Goal: Information Seeking & Learning: Learn about a topic

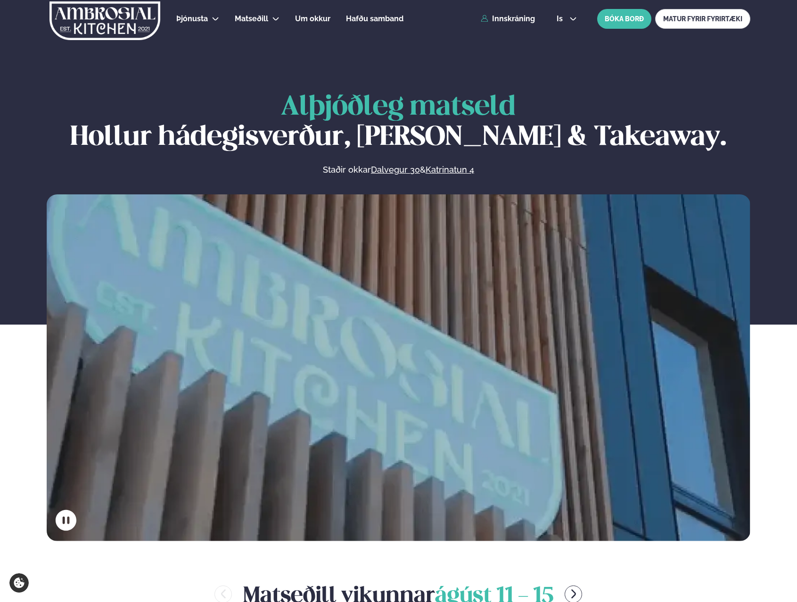
scroll to position [472, 0]
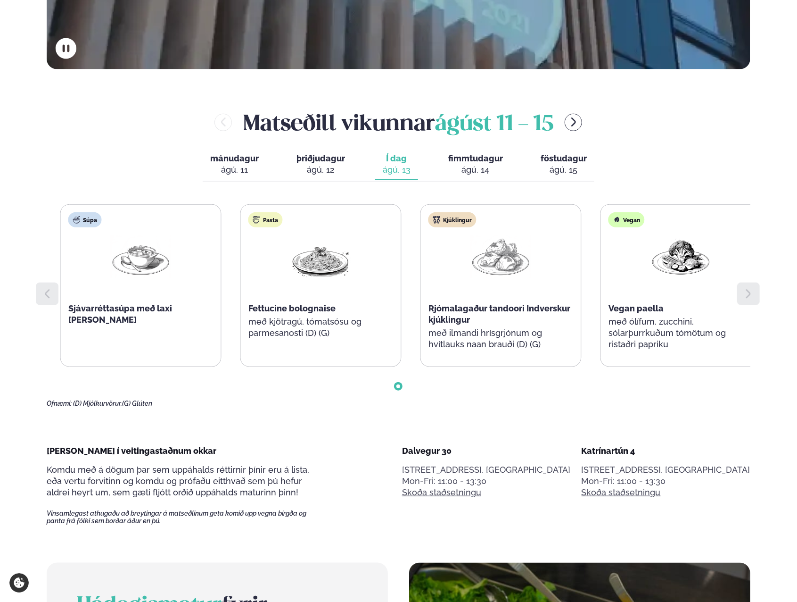
click at [266, 332] on p "með kjötragú, tómatsósu og parmesanosti (D) (G)" at bounding box center [321, 327] width 145 height 23
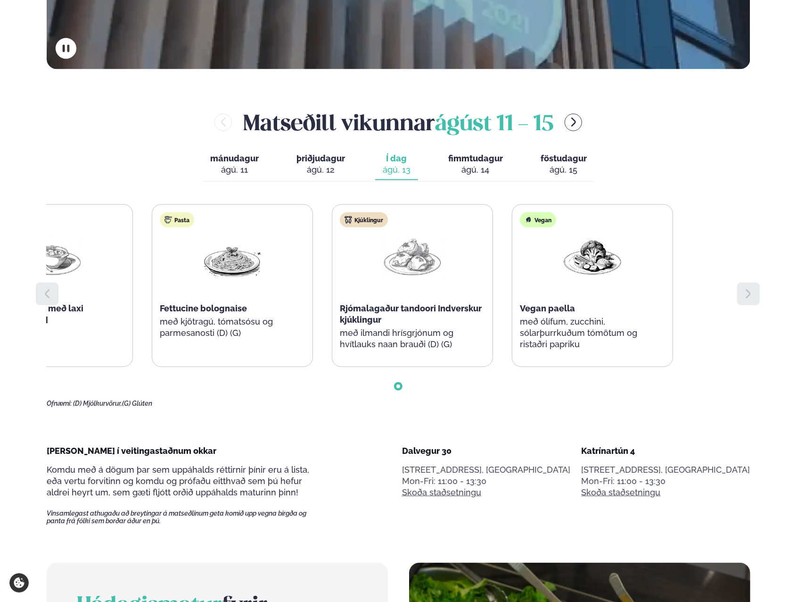
click at [369, 278] on div "Súpa Sjávarréttasúpa með laxi [PERSON_NAME] Pasta Fettucine bolognaise með kjöt…" at bounding box center [323, 285] width 702 height 163
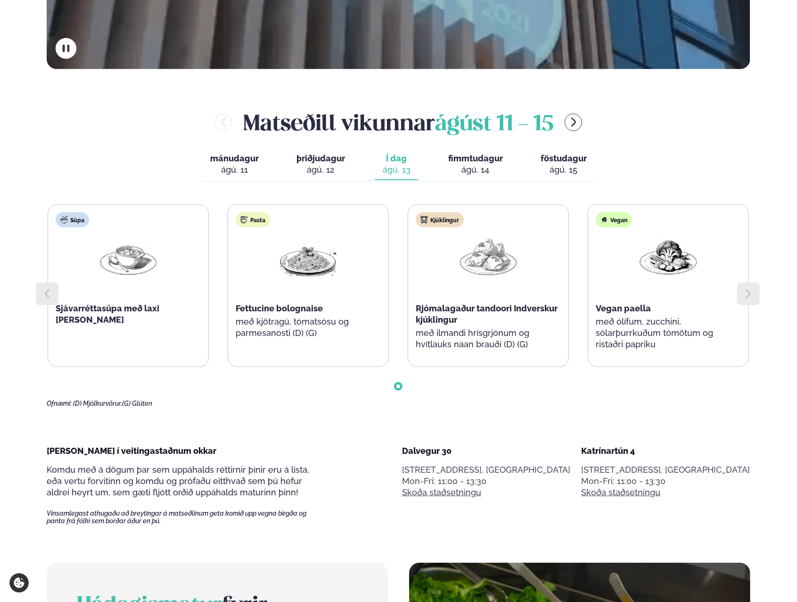
click at [285, 304] on span "Fettucine bolognaise" at bounding box center [279, 308] width 87 height 10
click at [487, 171] on div "ágú. 14" at bounding box center [475, 169] width 55 height 11
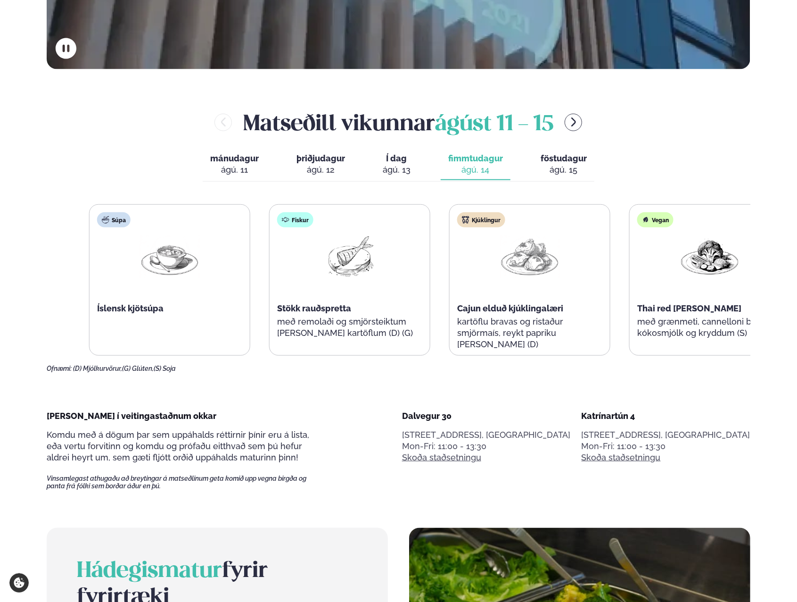
click at [341, 318] on div "Fiskur Stökk rauðspretta með remolaði og smjörsteiktum [PERSON_NAME] kartöflum …" at bounding box center [350, 280] width 160 height 151
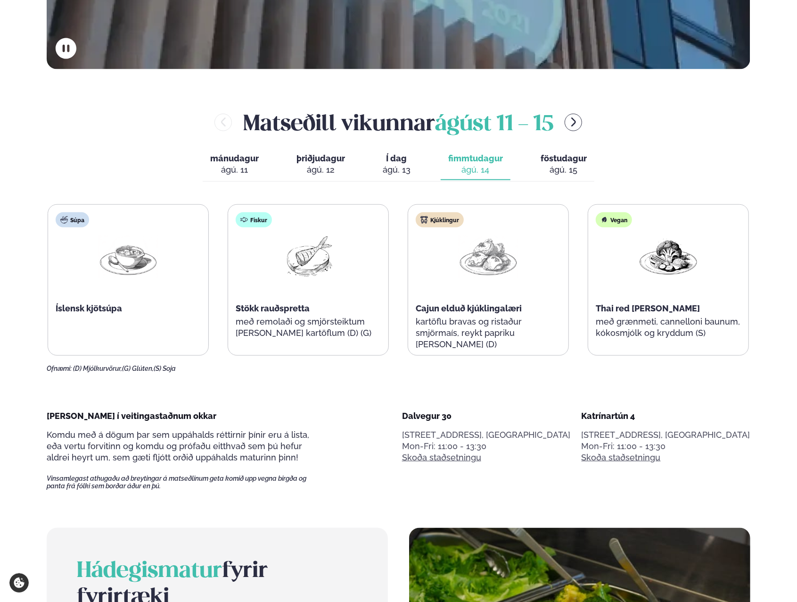
click at [397, 328] on div "Súpa Íslensk kjötsúpa Fiskur Stökk rauðspretta með remolaði og smjörsteiktum [P…" at bounding box center [399, 279] width 702 height 151
click at [335, 326] on p "með remolaði og smjörsteiktum [PERSON_NAME] kartöflum (D) (G)" at bounding box center [308, 327] width 145 height 23
click at [564, 167] on div "ágú. 15" at bounding box center [564, 169] width 46 height 11
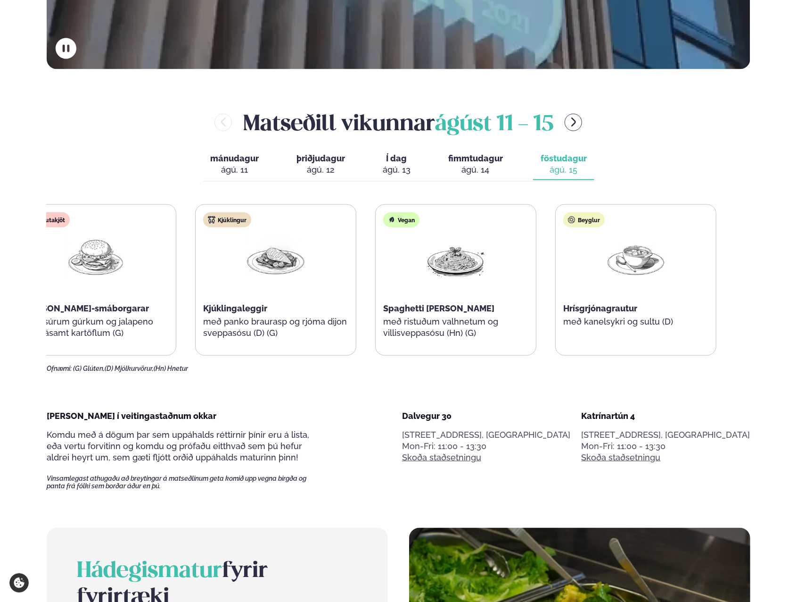
click at [635, 320] on p "með kanelsykri og sultu (D)" at bounding box center [635, 321] width 145 height 11
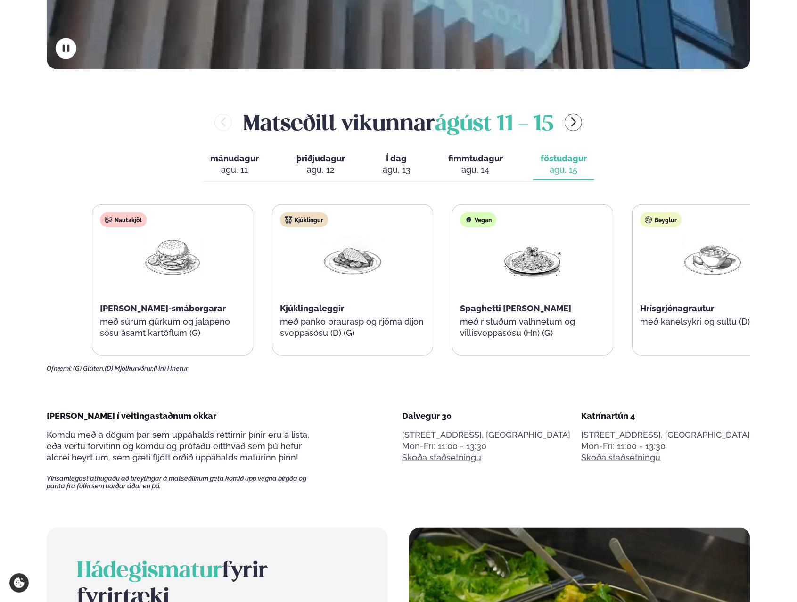
click at [539, 305] on div "Spaghetti [PERSON_NAME]" at bounding box center [533, 308] width 145 height 11
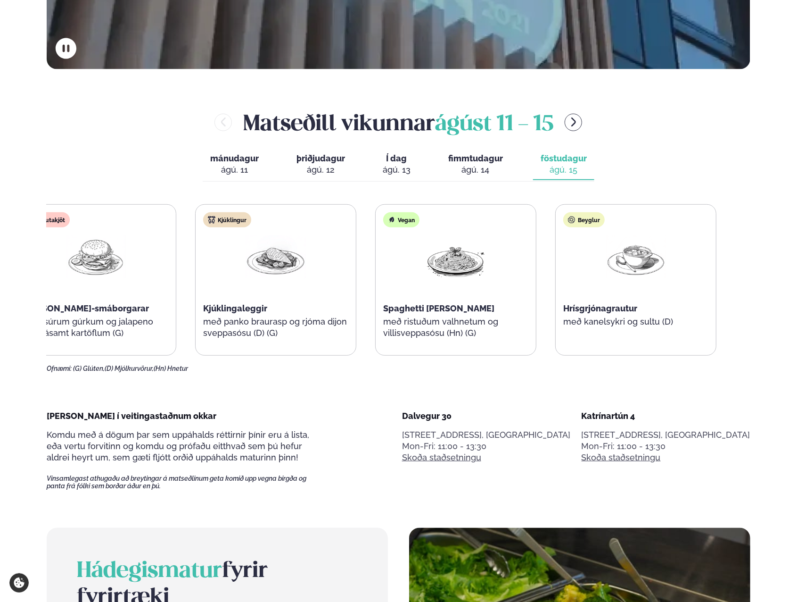
click at [256, 332] on div "Kjúklingur Kjúklingaleggir með panko braurasp og rjóma dijon sveppasósu (D) (G)" at bounding box center [276, 280] width 160 height 151
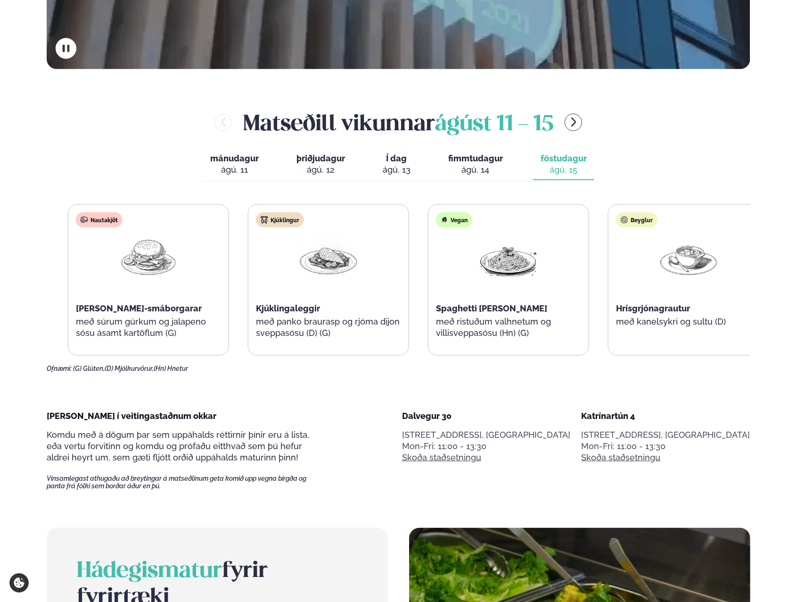
click at [399, 328] on p "með panko braurasp og rjóma dijon sveppasósu (D) (G)" at bounding box center [328, 327] width 145 height 23
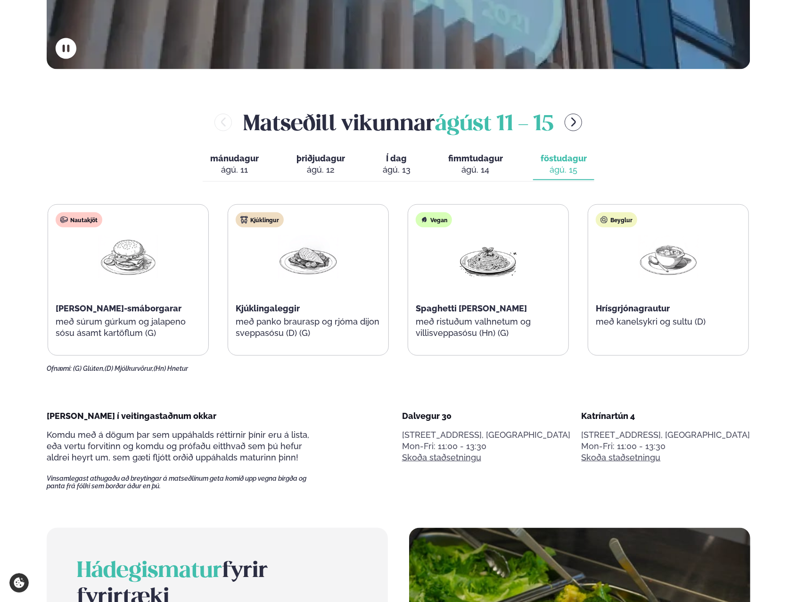
click at [118, 278] on div at bounding box center [128, 258] width 60 height 46
click at [70, 303] on span "[PERSON_NAME]-smáborgarar" at bounding box center [119, 308] width 126 height 10
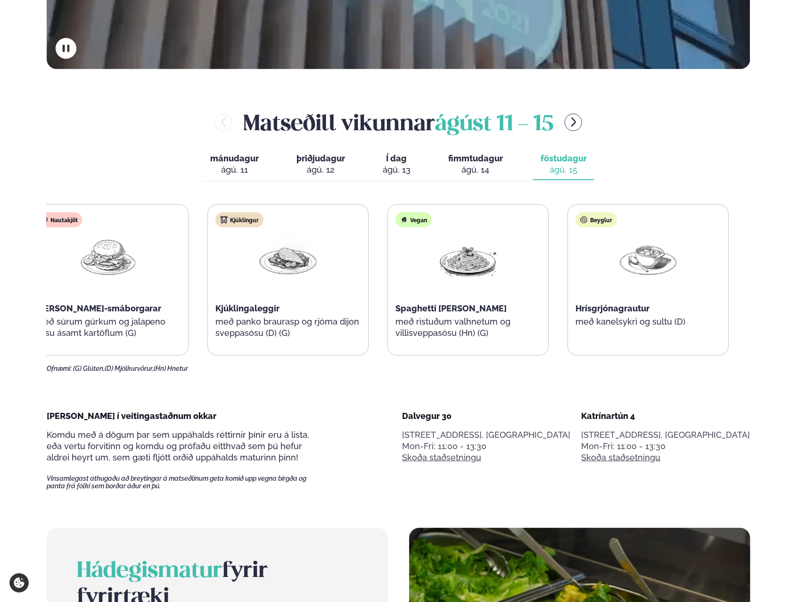
click at [91, 309] on div "[PERSON_NAME]-smáborgarar" at bounding box center [108, 308] width 145 height 11
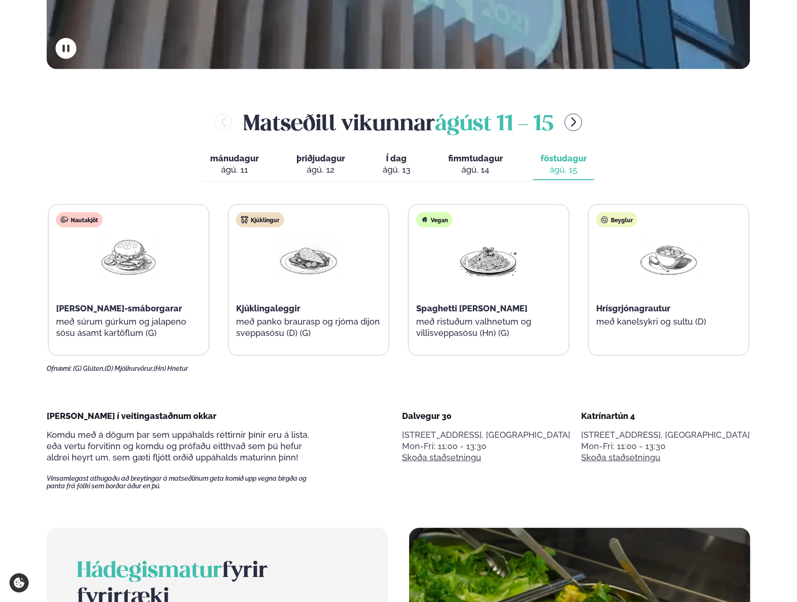
click at [105, 308] on span "[PERSON_NAME]-smáborgarar" at bounding box center [119, 308] width 126 height 10
click at [626, 221] on div "Beyglur" at bounding box center [616, 219] width 41 height 15
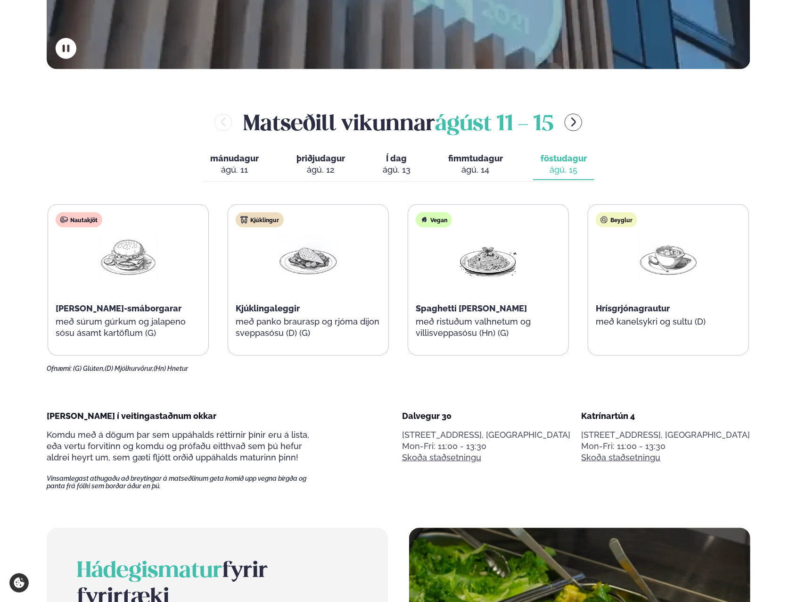
click at [402, 168] on div "ágú. 13" at bounding box center [397, 169] width 28 height 11
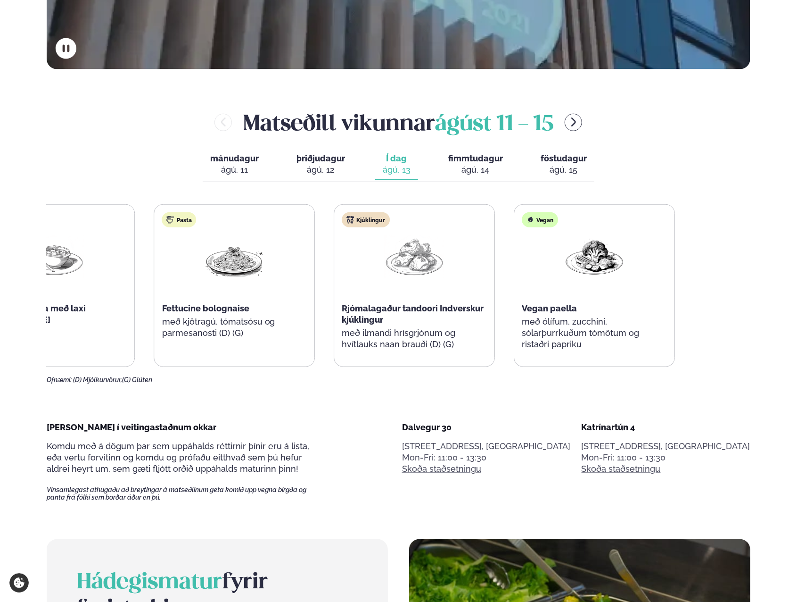
click at [170, 257] on div "Pasta Fettucine bolognaise með kjötragú, tómatsósu og parmesanosti (D) (G)" at bounding box center [235, 280] width 160 height 151
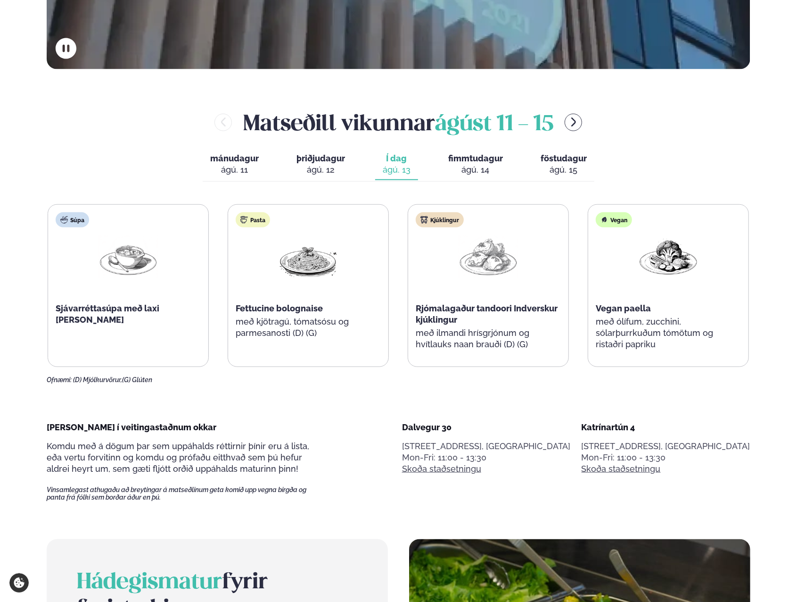
drag, startPoint x: 395, startPoint y: 377, endPoint x: 381, endPoint y: 377, distance: 14.1
click at [395, 377] on div "Ofnæmi: (D) Mjólkurvörur, (G) Glúten" at bounding box center [399, 380] width 704 height 8
